Goal: Navigation & Orientation: Find specific page/section

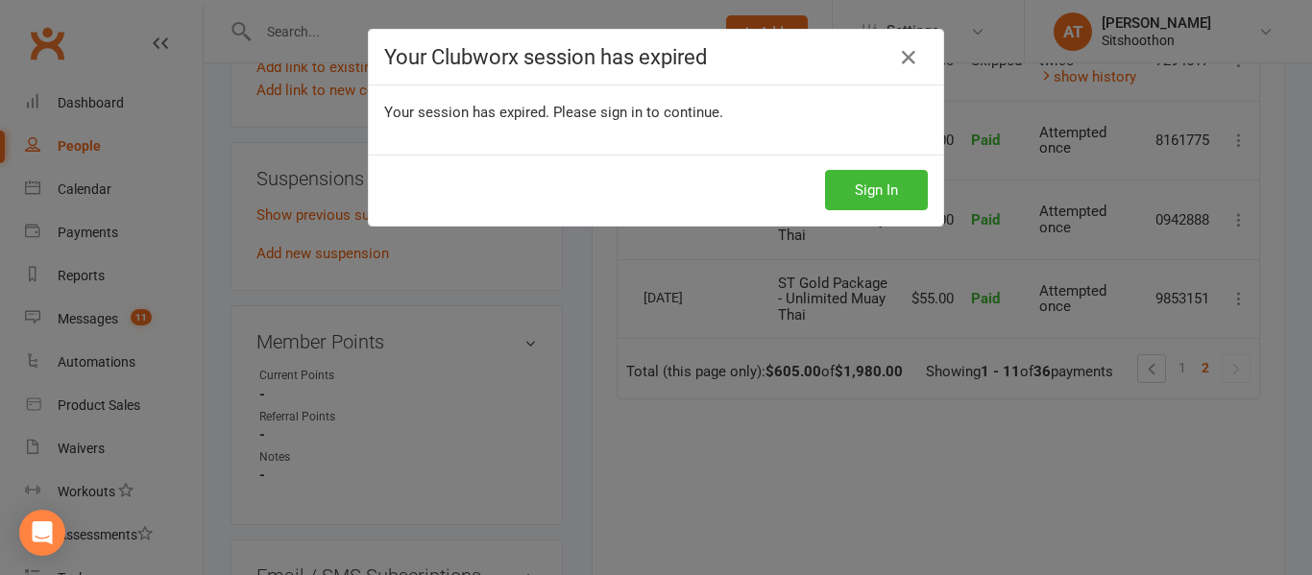
scroll to position [33, 0]
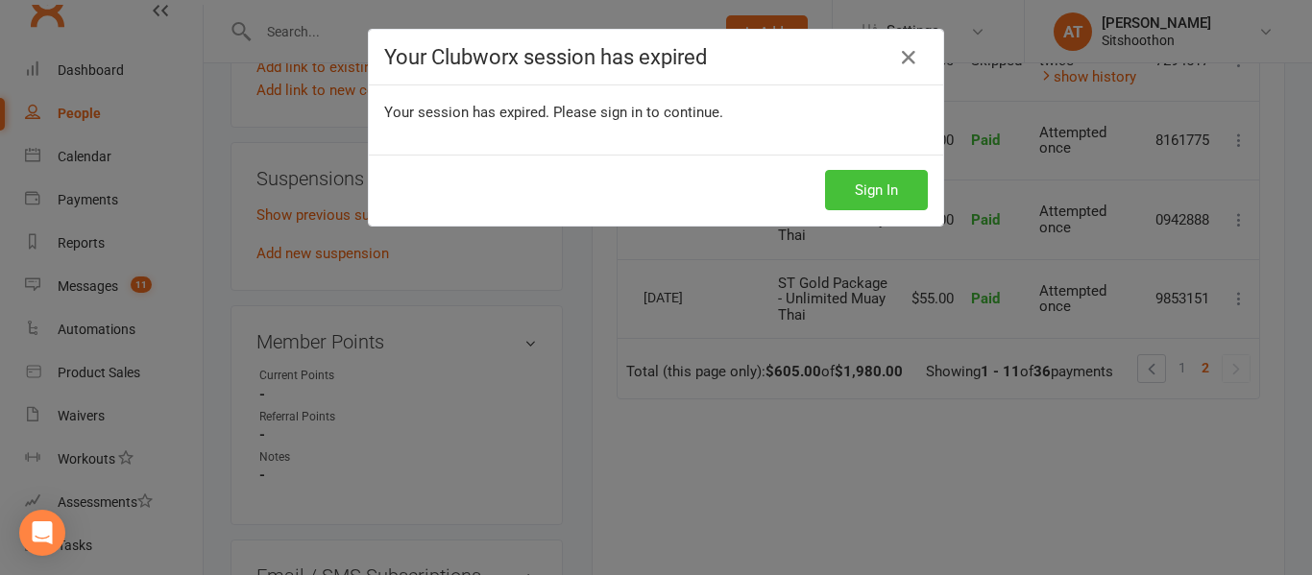
click at [840, 175] on button "Sign In" at bounding box center [876, 190] width 103 height 40
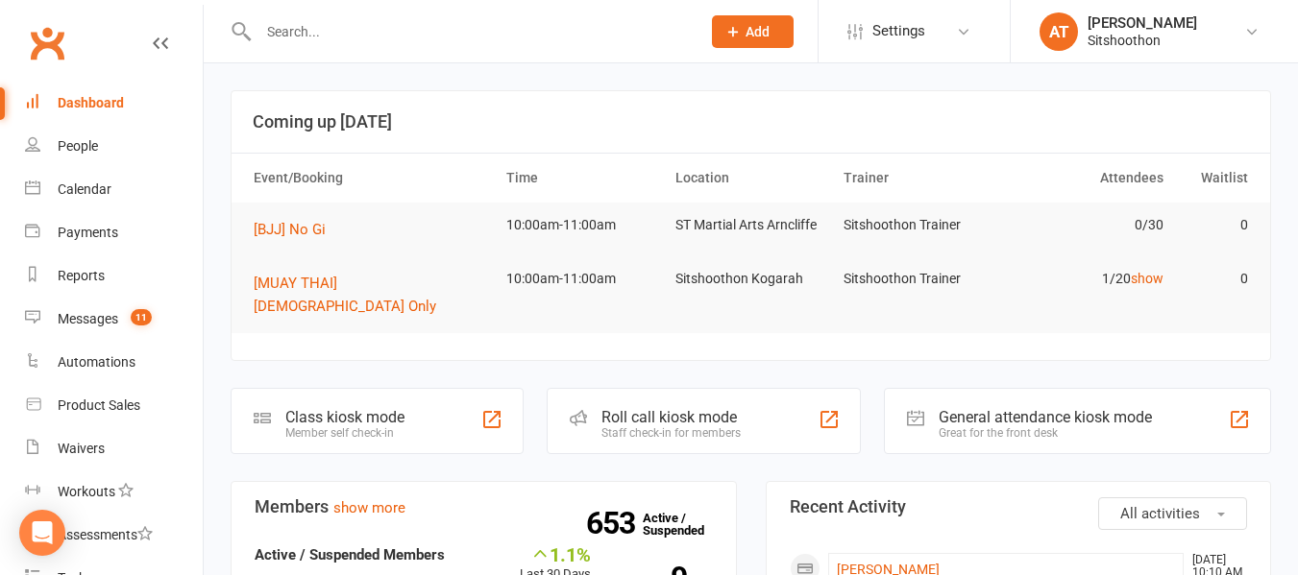
click at [379, 34] on input "text" at bounding box center [470, 31] width 434 height 27
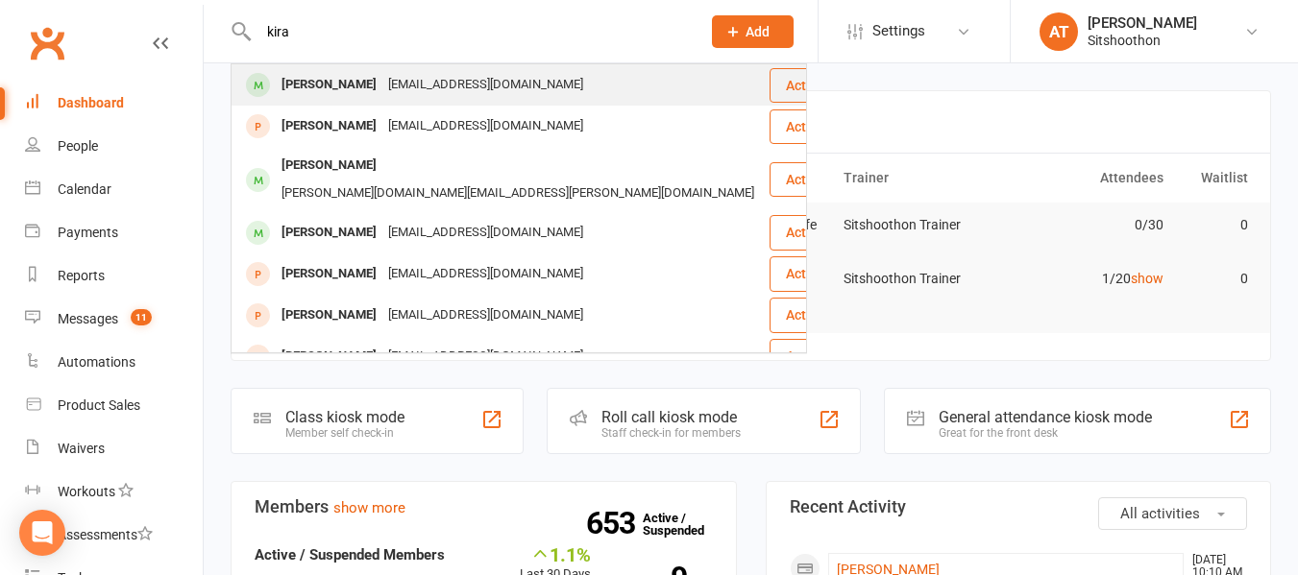
type input "kira"
click at [335, 90] on div "[PERSON_NAME]" at bounding box center [329, 85] width 107 height 28
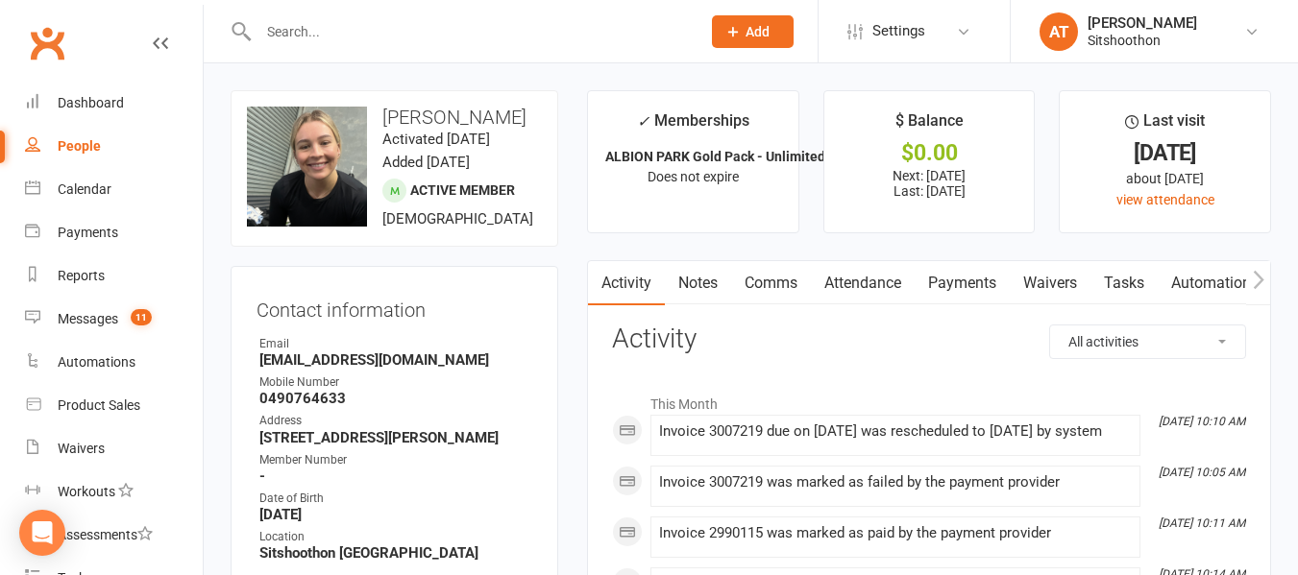
click at [931, 282] on link "Payments" at bounding box center [962, 283] width 95 height 44
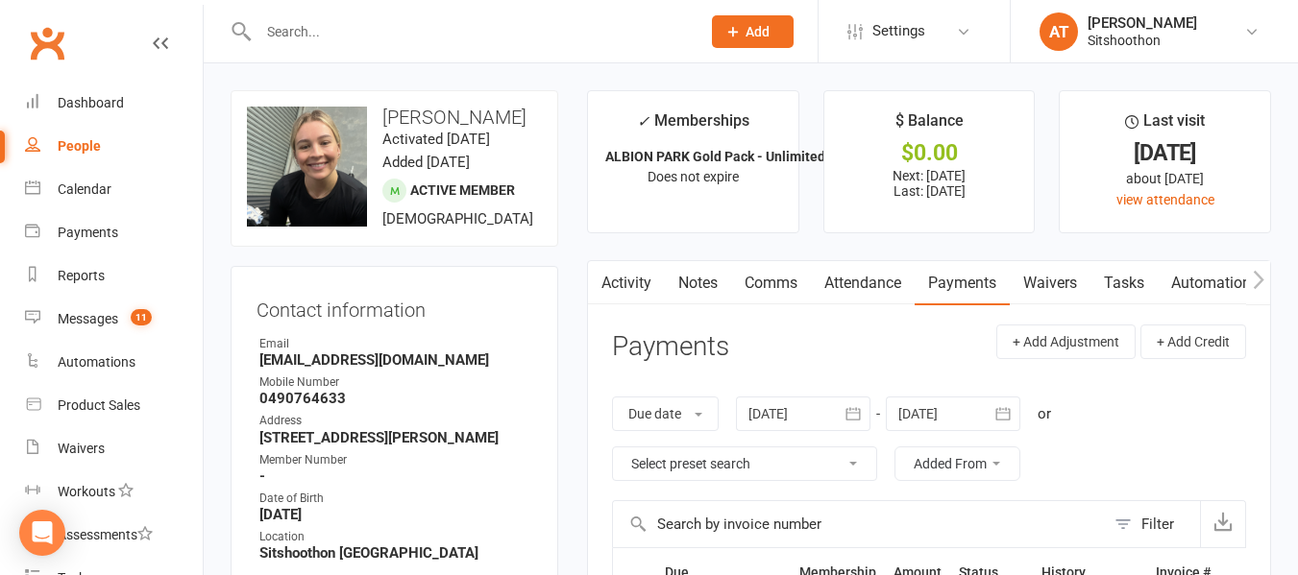
click at [352, 31] on input "text" at bounding box center [470, 31] width 434 height 27
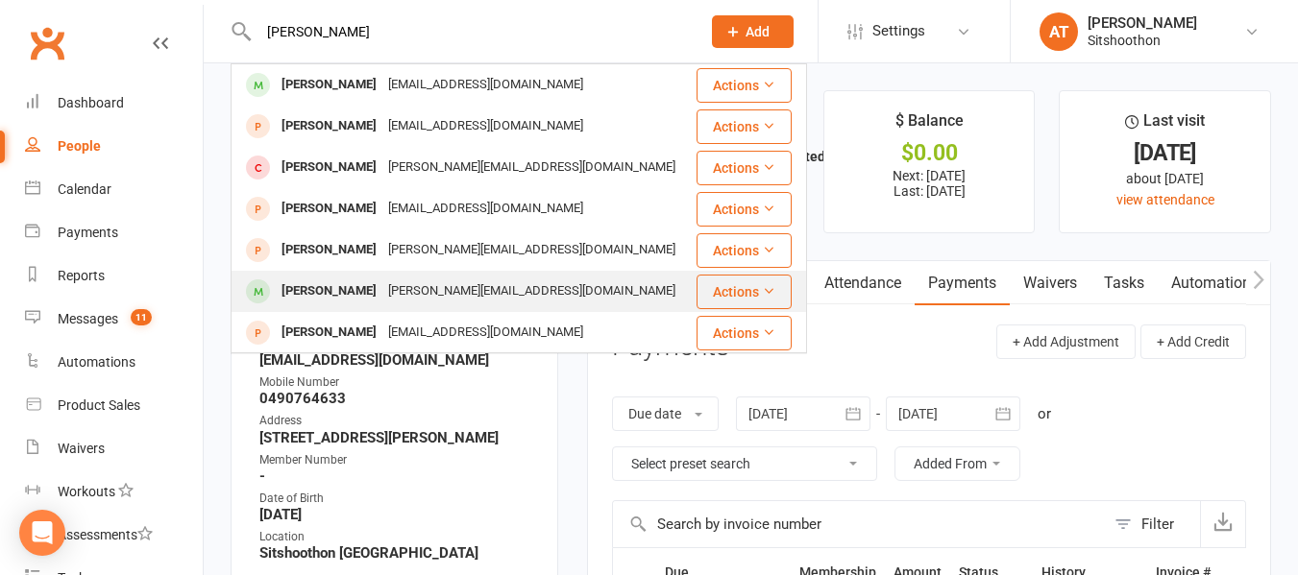
type input "[PERSON_NAME]"
click at [305, 276] on div "Riley Taylor [EMAIL_ADDRESS][DOMAIN_NAME]" at bounding box center [463, 291] width 462 height 39
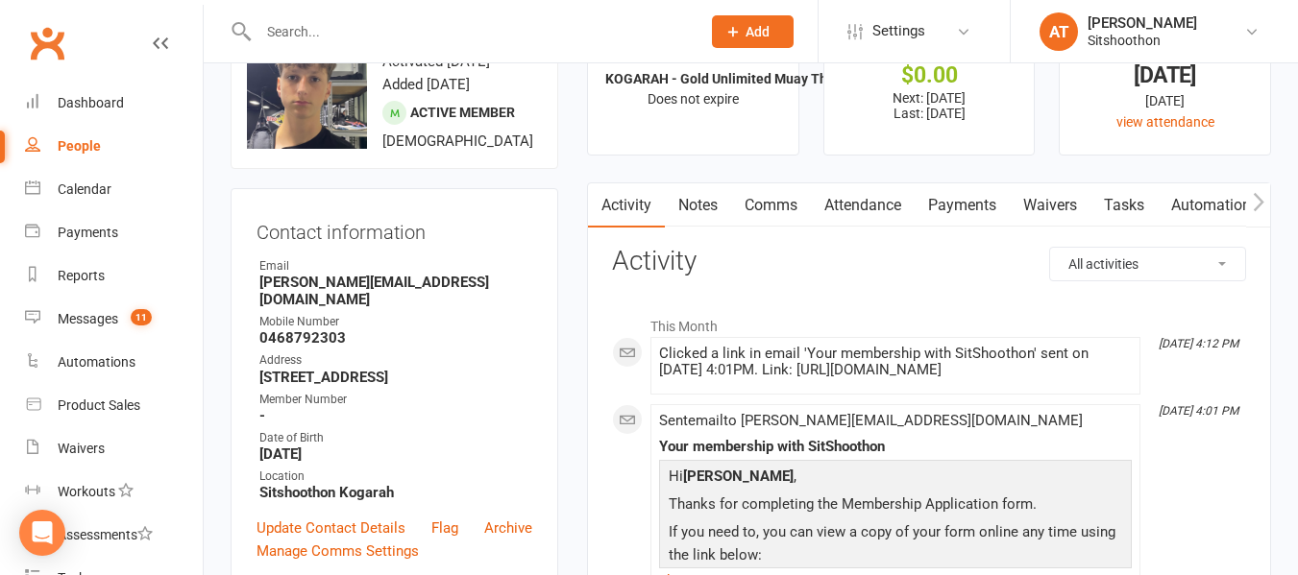
scroll to position [79, 0]
click at [309, 26] on input "text" at bounding box center [470, 31] width 434 height 27
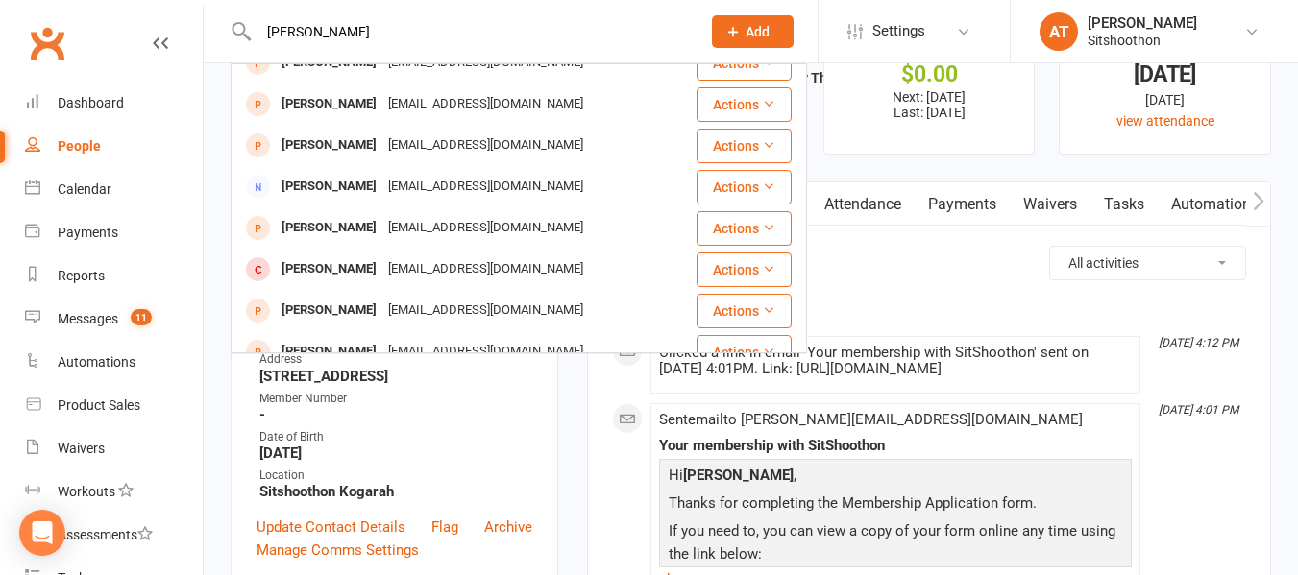
scroll to position [235, 0]
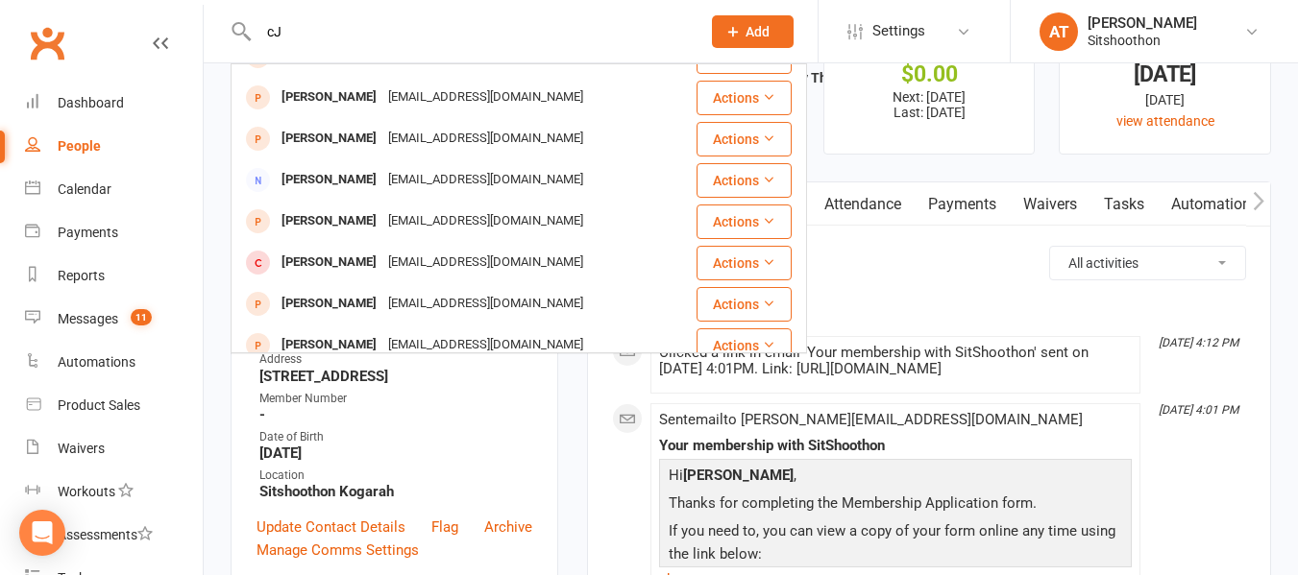
type input "c"
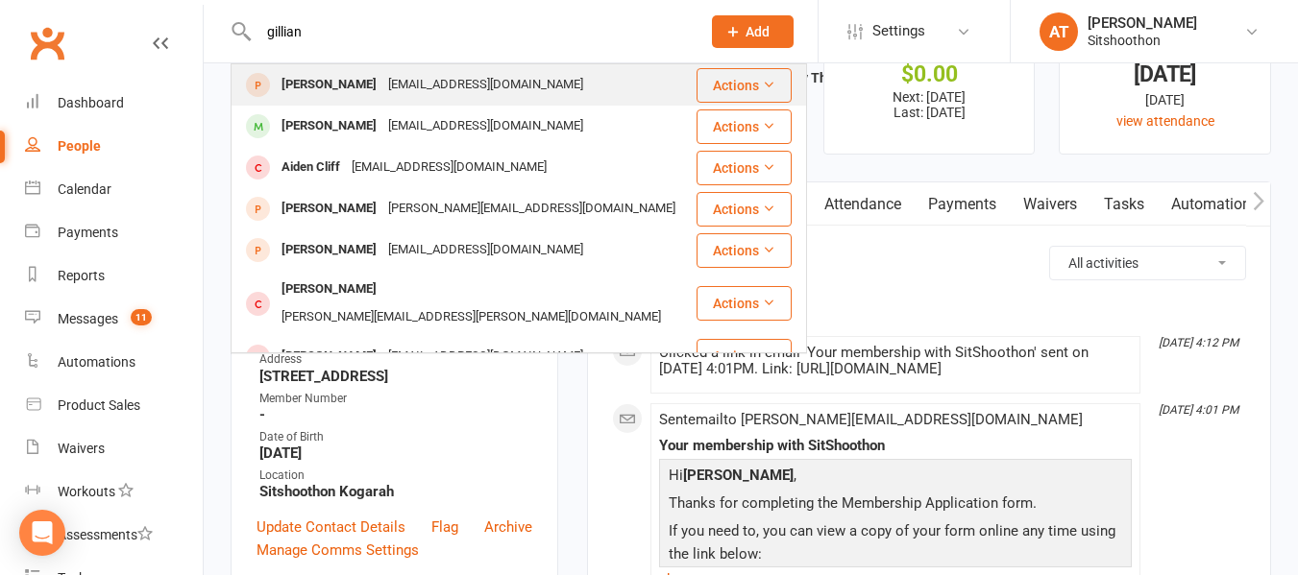
type input "gillian"
click at [419, 105] on div "[PERSON_NAME] [EMAIL_ADDRESS][DOMAIN_NAME]" at bounding box center [463, 84] width 462 height 39
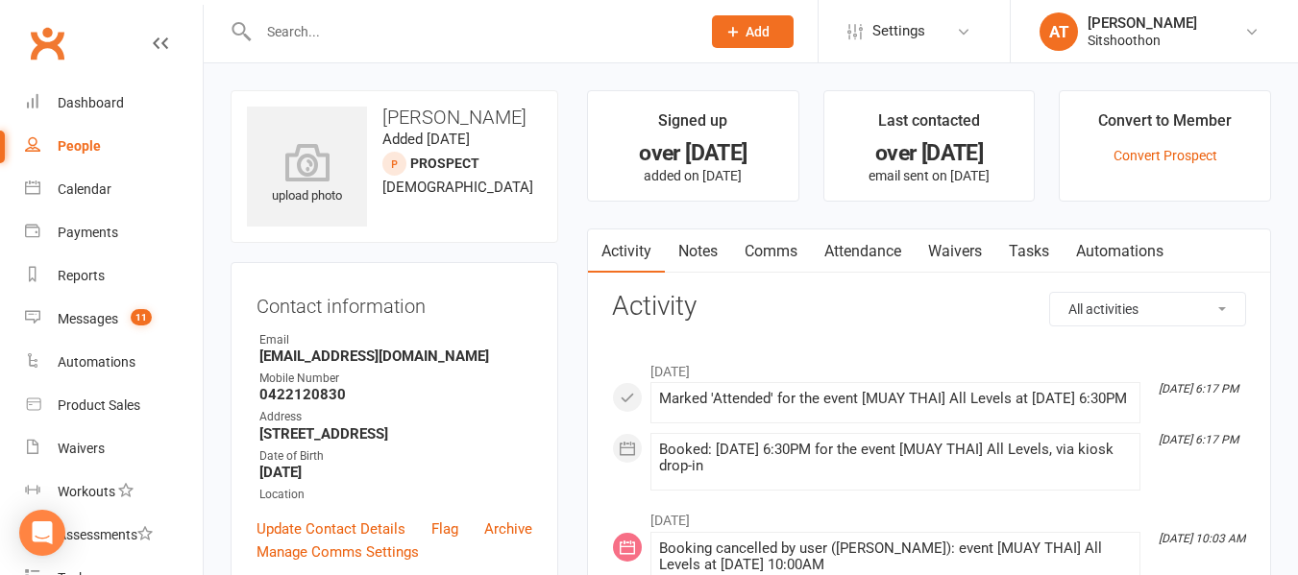
click at [330, 27] on input "text" at bounding box center [470, 31] width 434 height 27
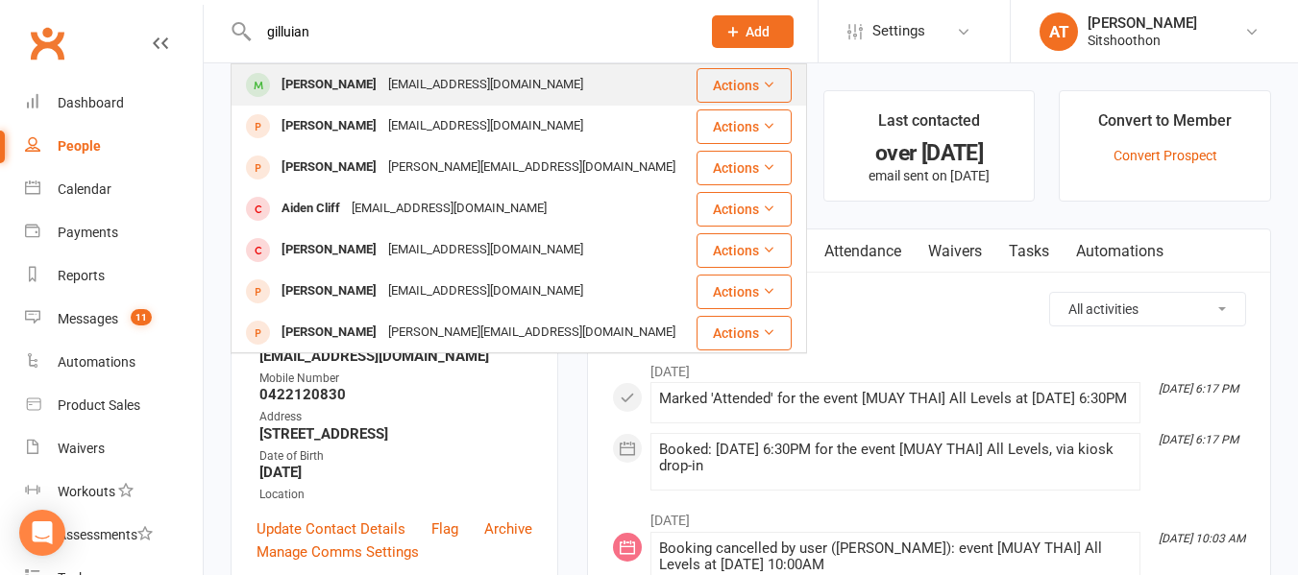
type input "gilluian"
click at [309, 80] on div "[PERSON_NAME]" at bounding box center [329, 85] width 107 height 28
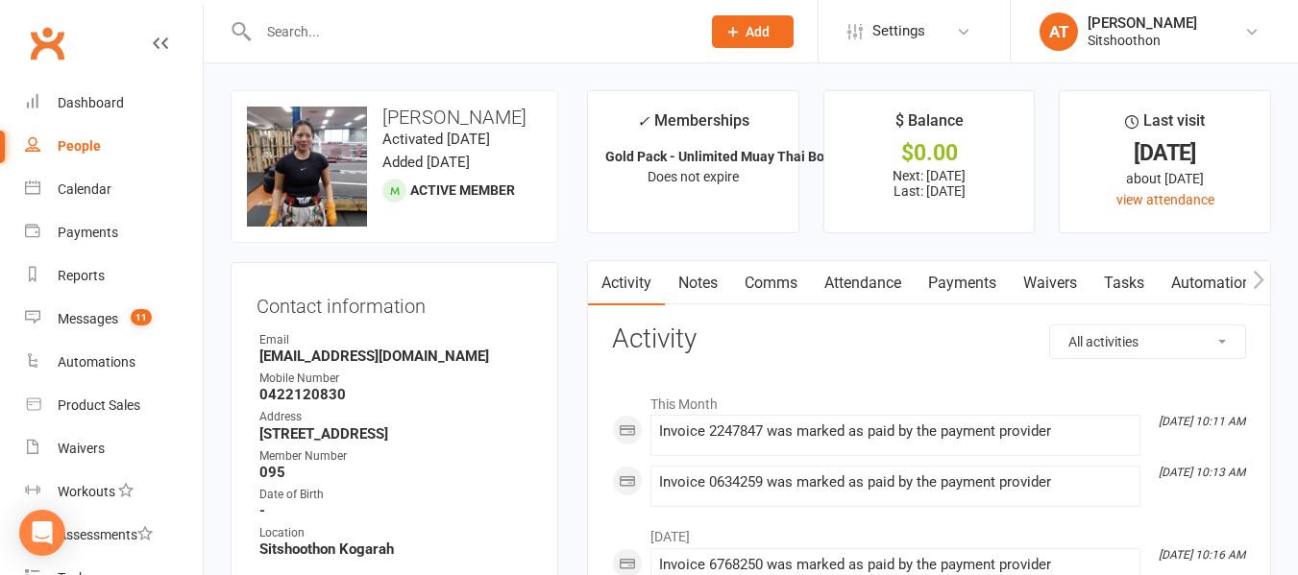
click at [951, 276] on link "Payments" at bounding box center [962, 283] width 95 height 44
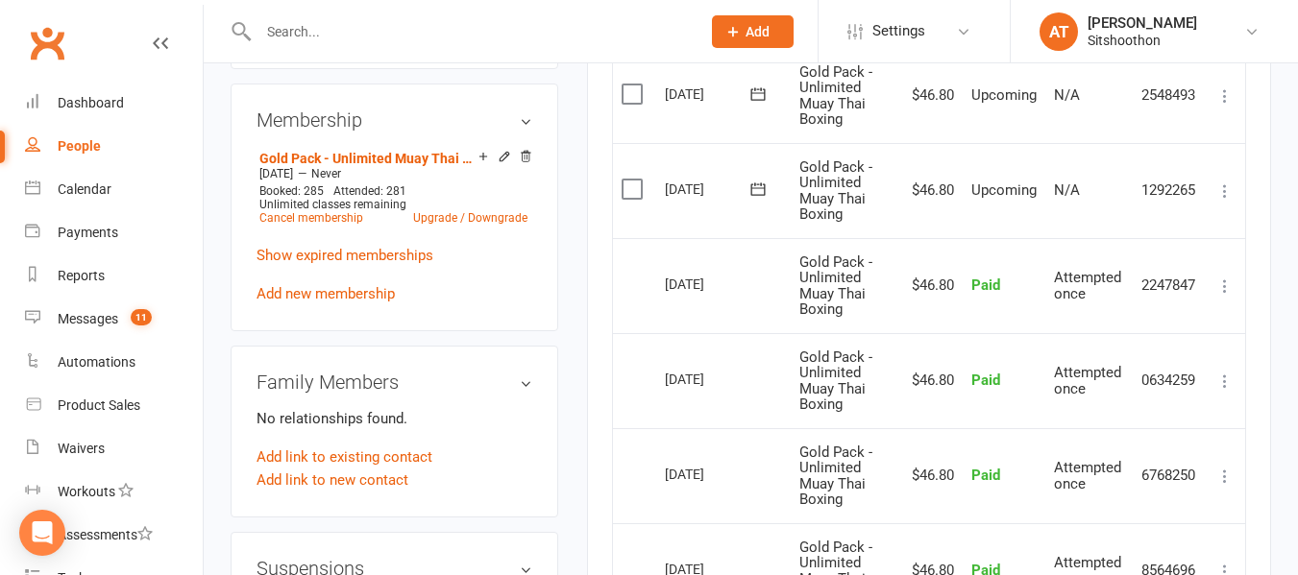
scroll to position [736, 0]
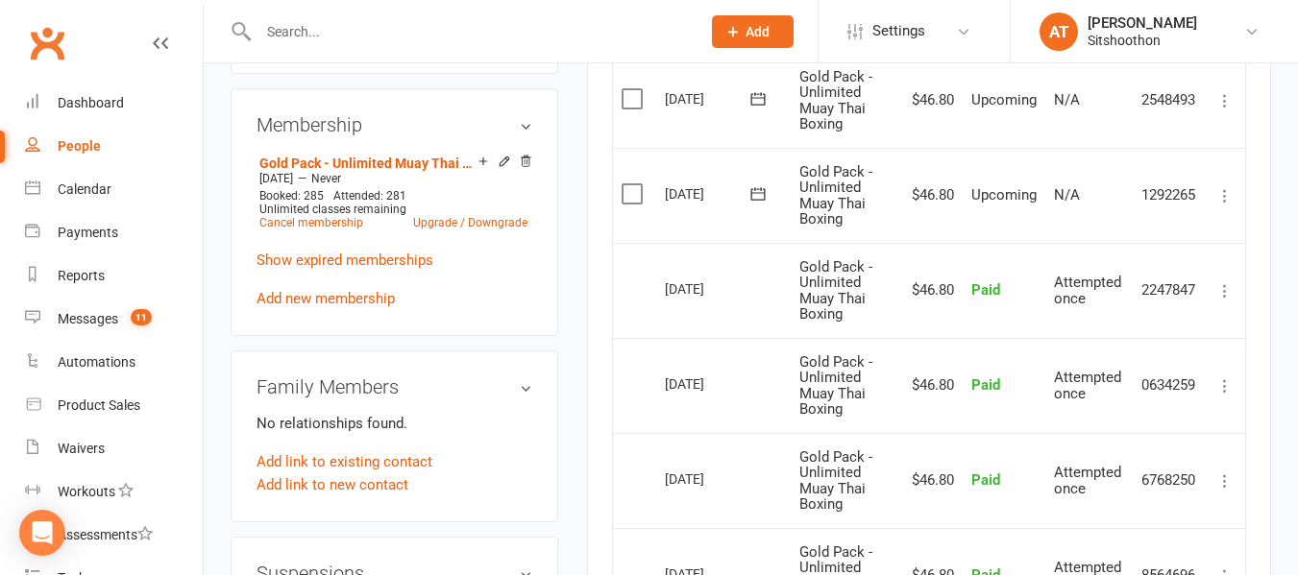
click at [591, 311] on div "Activity Notes Comms Attendance Payments Waivers Tasks Automations Credit balan…" at bounding box center [929, 241] width 684 height 1434
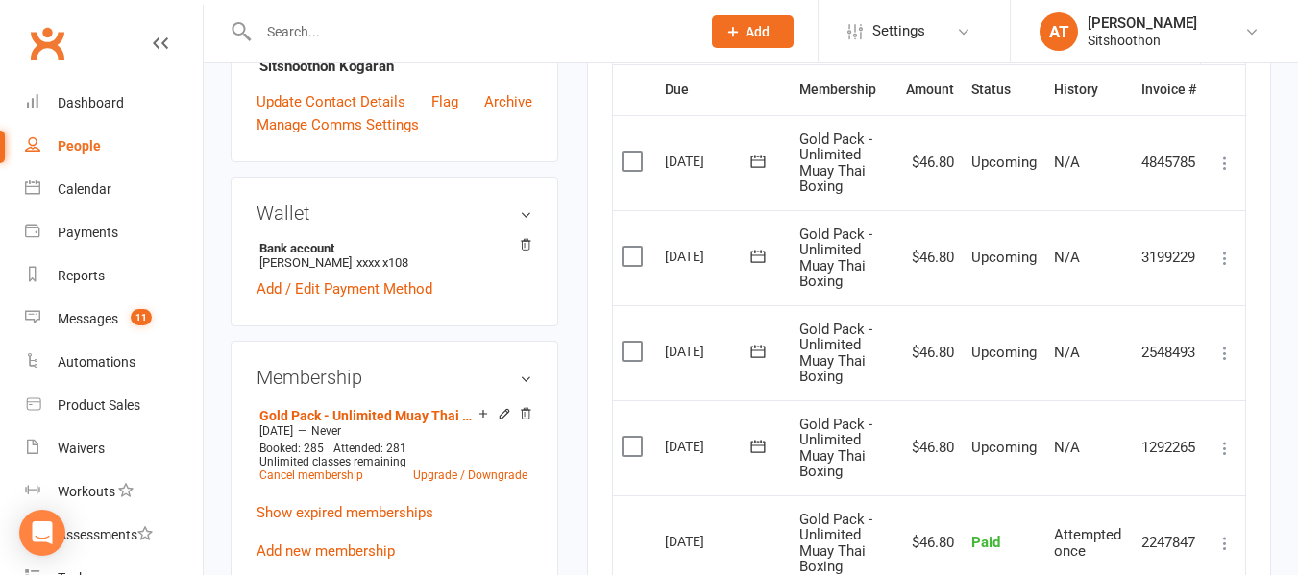
scroll to position [0, 0]
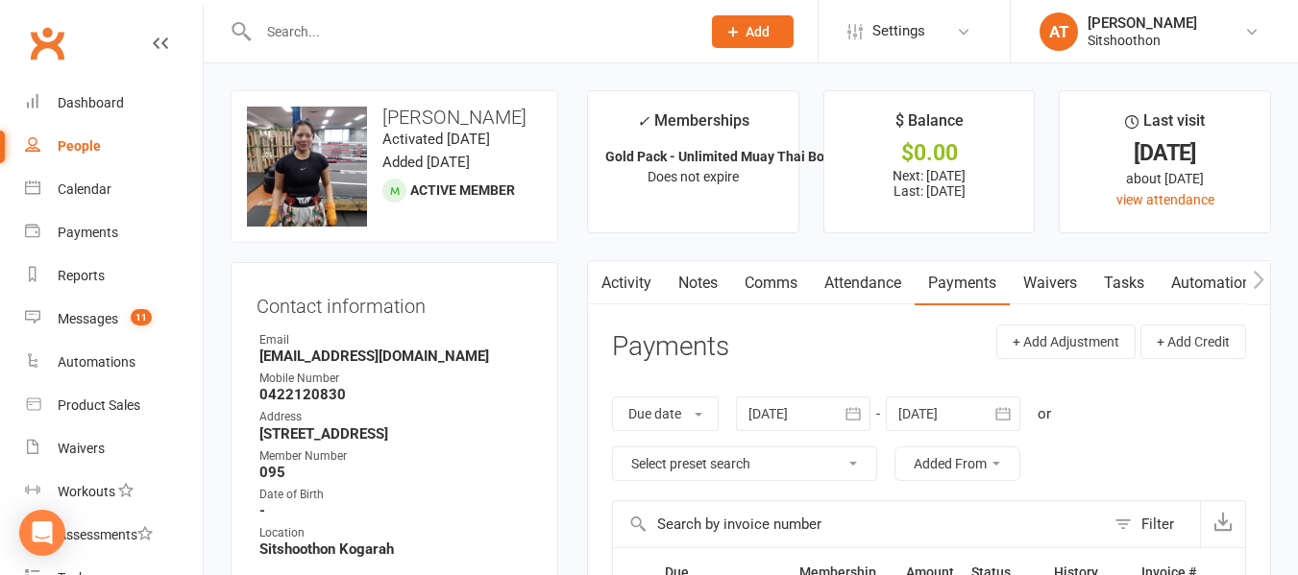
click at [1253, 284] on icon "button" at bounding box center [1259, 280] width 12 height 20
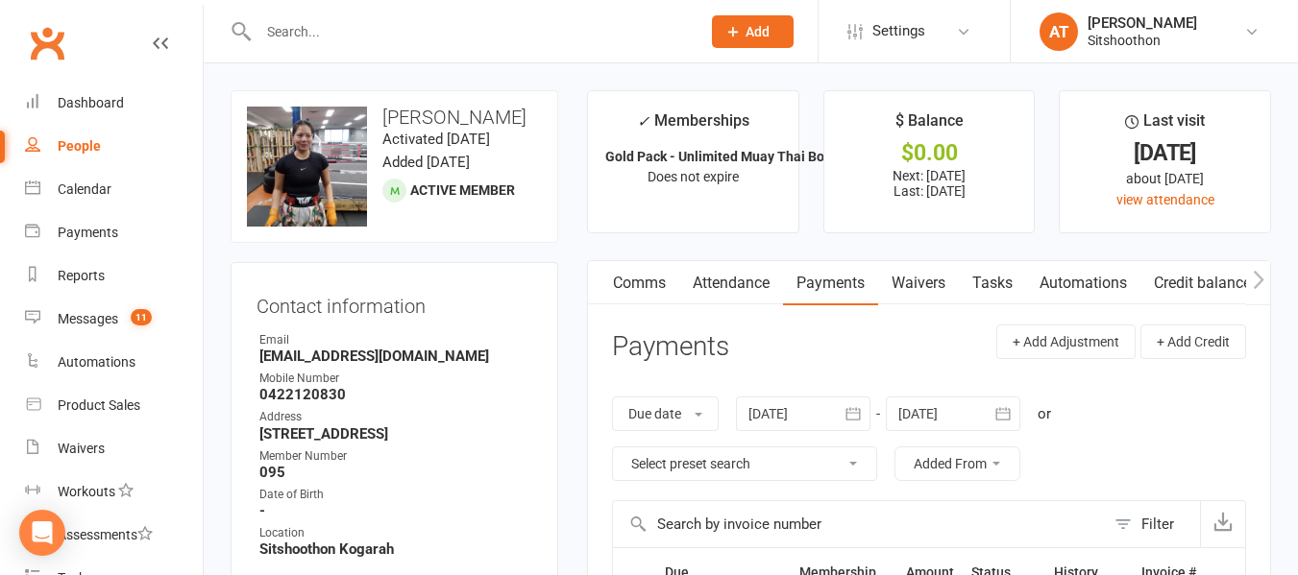
scroll to position [0, 132]
click at [923, 282] on link "Waivers" at bounding box center [924, 283] width 81 height 44
